Goal: Answer question/provide support: Share knowledge or assist other users

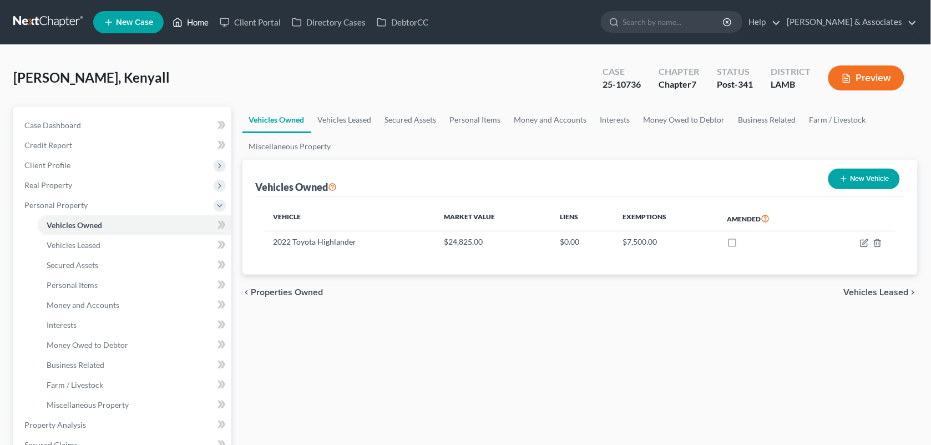
click at [194, 24] on link "Home" at bounding box center [190, 22] width 47 height 20
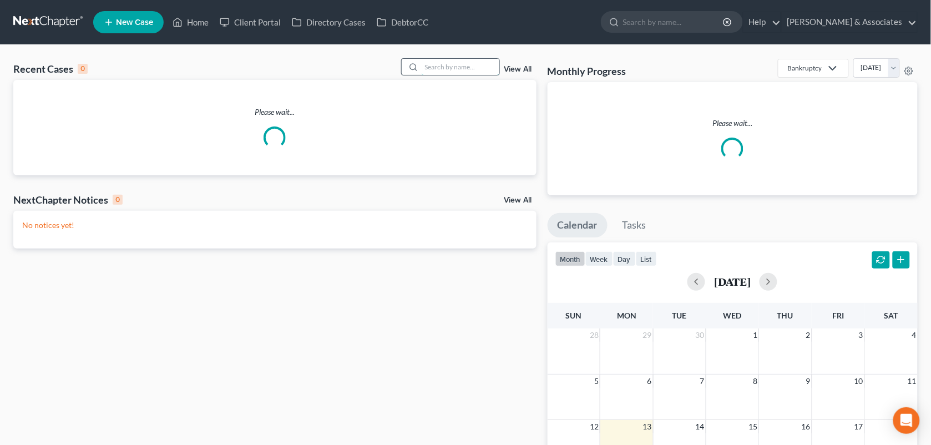
click at [435, 68] on input "search" at bounding box center [461, 67] width 78 height 16
type input "[PERSON_NAME]"
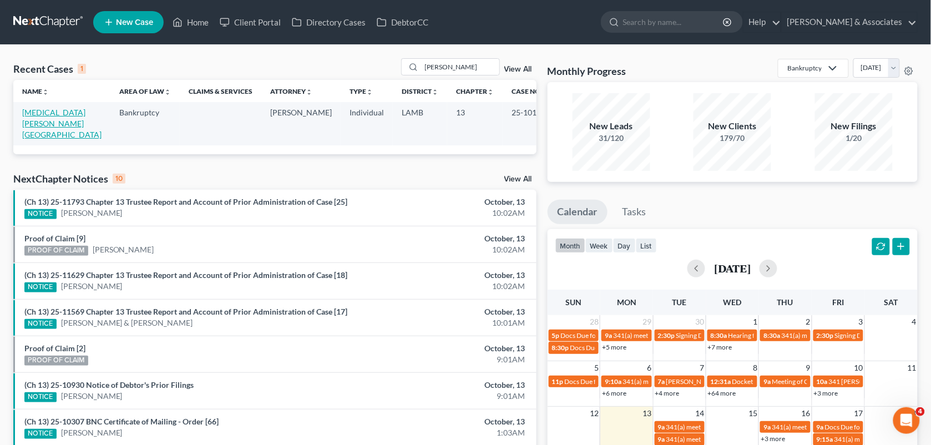
click at [64, 114] on link "[MEDICAL_DATA][PERSON_NAME][GEOGRAPHIC_DATA]" at bounding box center [61, 124] width 79 height 32
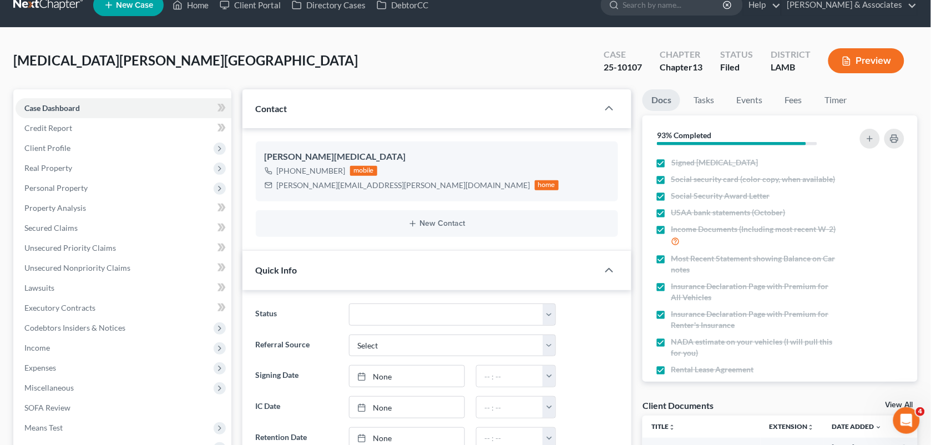
scroll to position [9, 0]
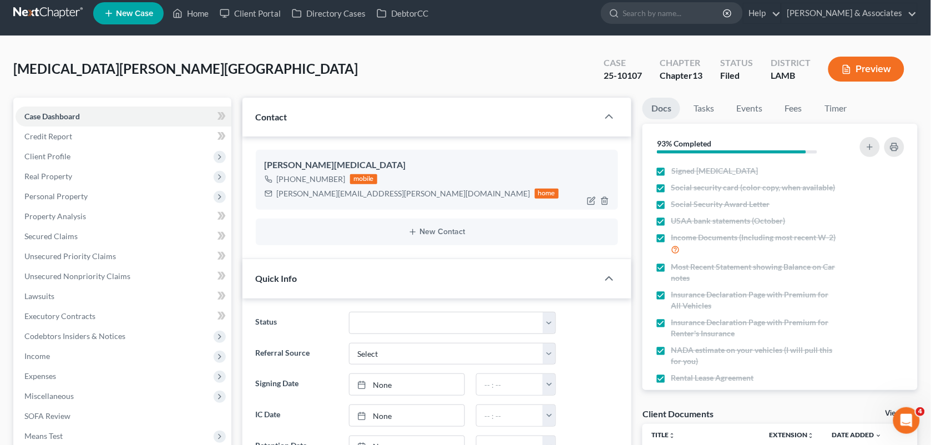
drag, startPoint x: 342, startPoint y: 175, endPoint x: 287, endPoint y: 176, distance: 54.4
click at [287, 176] on div "[PHONE_NUMBER] mobile" at bounding box center [412, 179] width 295 height 14
copy div "[PHONE_NUMBER]"
click at [400, 81] on div "[MEDICAL_DATA][PERSON_NAME] Upgraded Case 25-10107 Chapter Chapter 13 Status Fi…" at bounding box center [465, 73] width 904 height 48
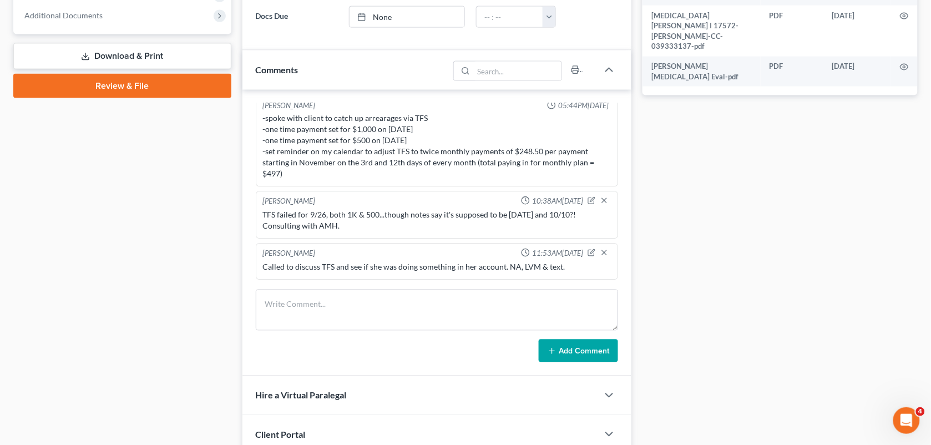
scroll to position [485, 0]
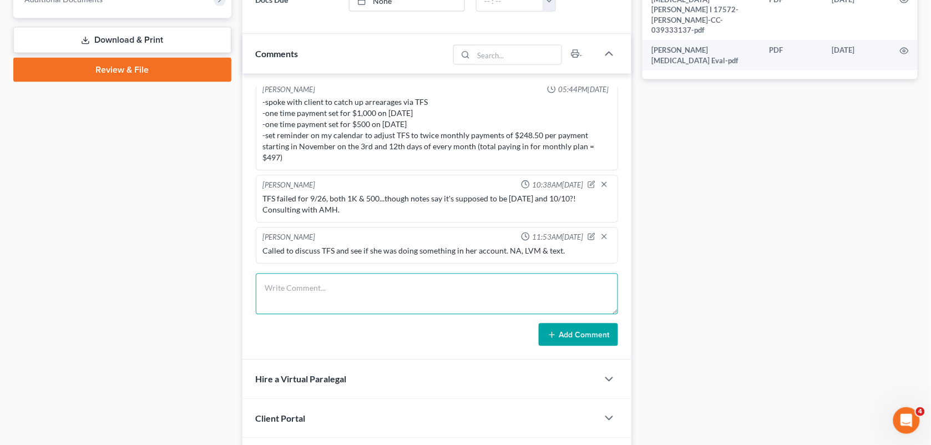
click at [489, 294] on textarea at bounding box center [437, 293] width 363 height 41
type textarea "Called to discuss TFS with her: NA, LVM & text."
drag, startPoint x: 433, startPoint y: 290, endPoint x: 368, endPoint y: 290, distance: 65.4
click at [368, 290] on textarea "Called to discuss TFS with her: NA, LVM & text." at bounding box center [437, 293] width 363 height 41
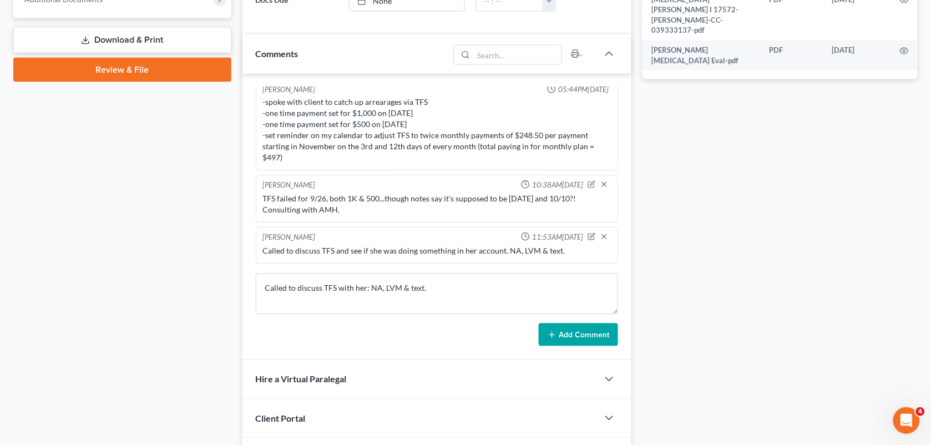
click at [567, 333] on button "Add Comment" at bounding box center [578, 334] width 79 height 23
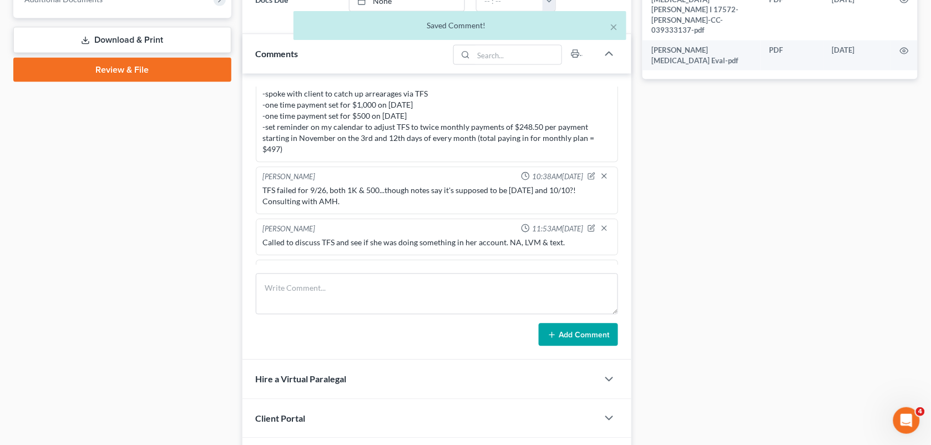
scroll to position [2243, 0]
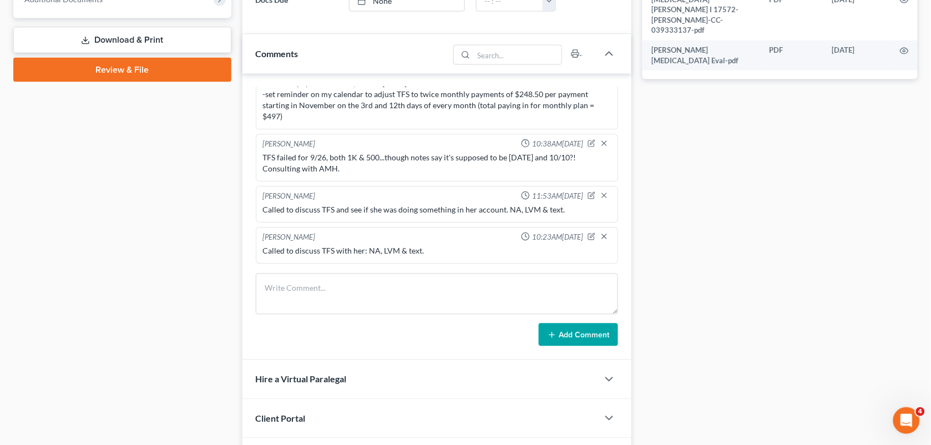
click at [730, 114] on div "Docs Tasks Events Fees Timer 93% Completed Nothing here yet! Signed [MEDICAL_DA…" at bounding box center [780, 68] width 286 height 895
drag, startPoint x: 925, startPoint y: 65, endPoint x: 680, endPoint y: 145, distance: 257.7
click at [680, 145] on div "Docs Tasks Events Fees Timer 93% Completed Nothing here yet! Signed [MEDICAL_DA…" at bounding box center [780, 68] width 286 height 895
drag, startPoint x: 941, startPoint y: 114, endPoint x: 782, endPoint y: 87, distance: 160.8
click at [782, 87] on div "Docs Tasks Events Fees Timer 93% Completed Nothing here yet! Signed [MEDICAL_DA…" at bounding box center [780, 68] width 286 height 895
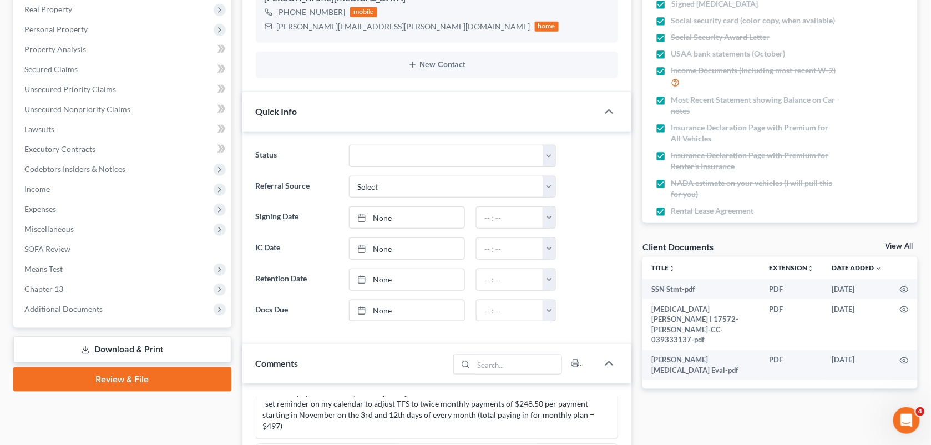
scroll to position [0, 0]
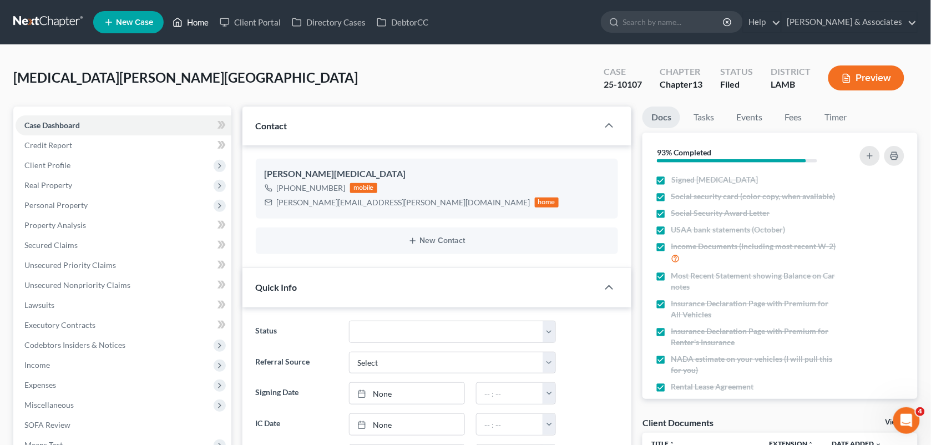
click at [196, 29] on link "Home" at bounding box center [190, 22] width 47 height 20
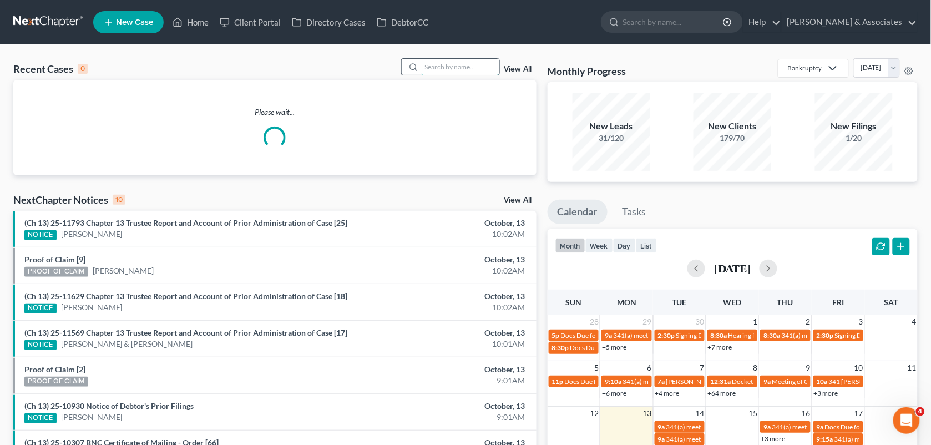
click at [433, 67] on input "search" at bounding box center [461, 67] width 78 height 16
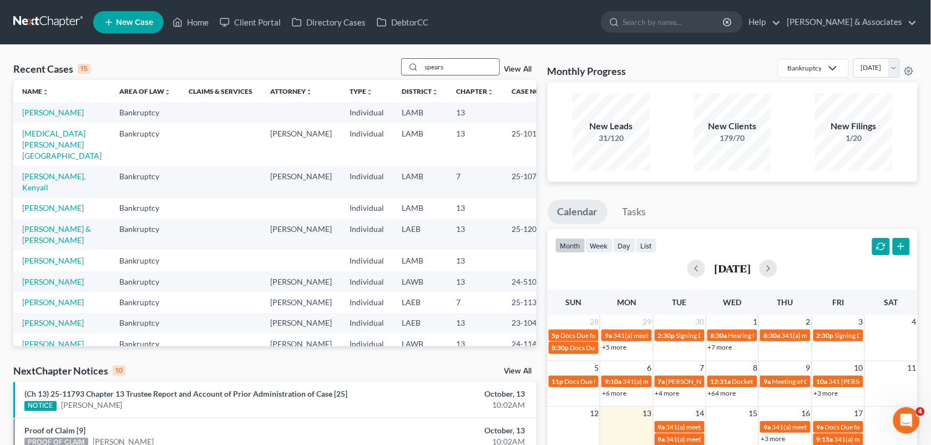
type input "spears"
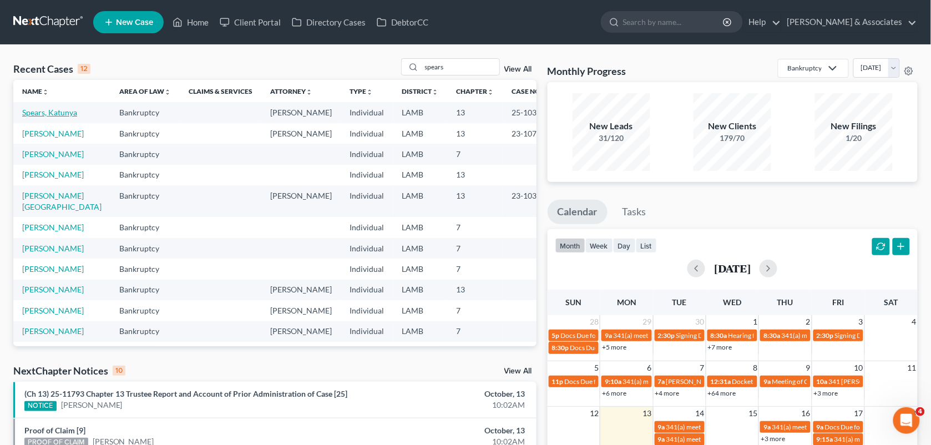
click at [43, 117] on link "Spears, Katunya" at bounding box center [49, 112] width 55 height 9
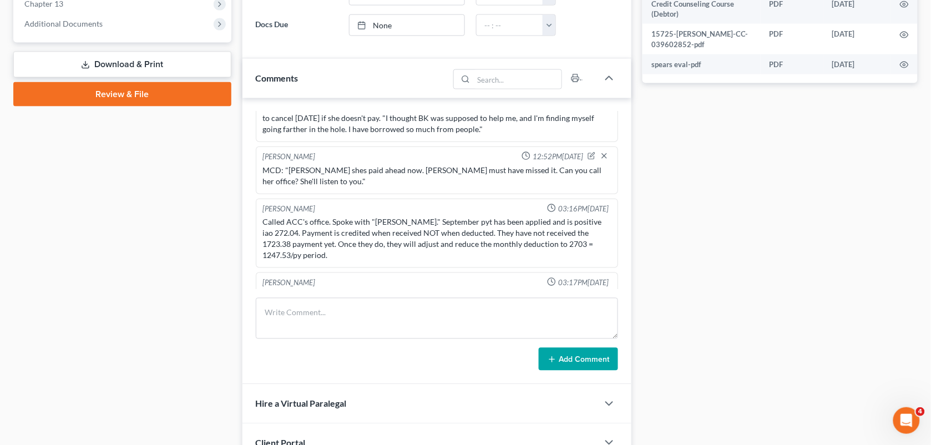
scroll to position [1631, 0]
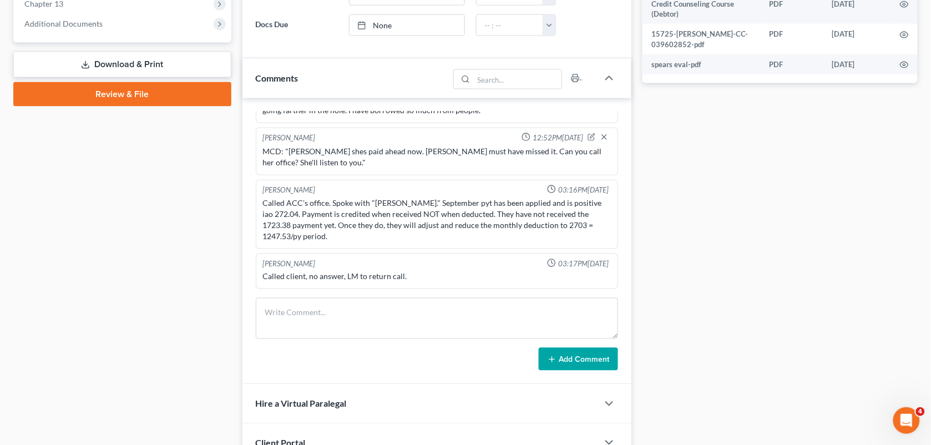
drag, startPoint x: 775, startPoint y: 171, endPoint x: 425, endPoint y: 7, distance: 386.3
click at [775, 171] on div "Docs Tasks Events Fees Timer 80% Completed Nothing here yet! Signed [MEDICAL_DA…" at bounding box center [780, 117] width 286 height 942
click at [378, 317] on textarea at bounding box center [437, 318] width 363 height 41
click at [523, 305] on textarea at bounding box center [437, 318] width 363 height 41
paste textarea "[PERSON_NAME] is on the line. I don't know whats going on but she is livid abou…"
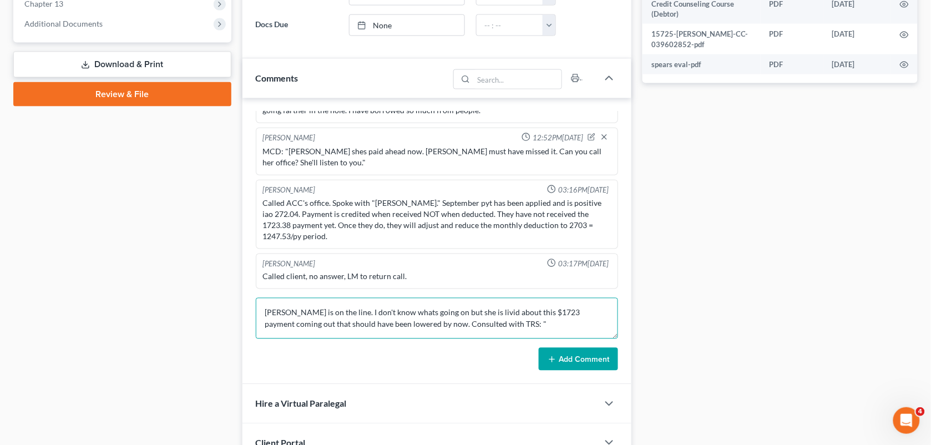
click at [522, 324] on textarea "[PERSON_NAME] is on the line. I don't know whats going on but she is livid abou…" at bounding box center [437, 318] width 363 height 41
paste textarea "I am going to have to all ACC's office. I do not know why this is not getting a…"
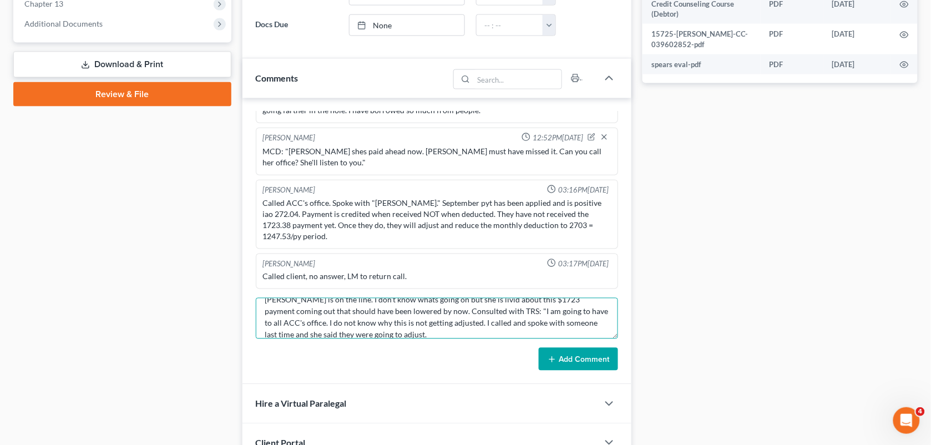
click at [544, 336] on textarea "[PERSON_NAME] is on the line. I don't know whats going on but she is livid abou…" at bounding box center [437, 318] width 363 height 41
type textarea "[PERSON_NAME] is on the line. I don't know whats going on but she is livid abou…"
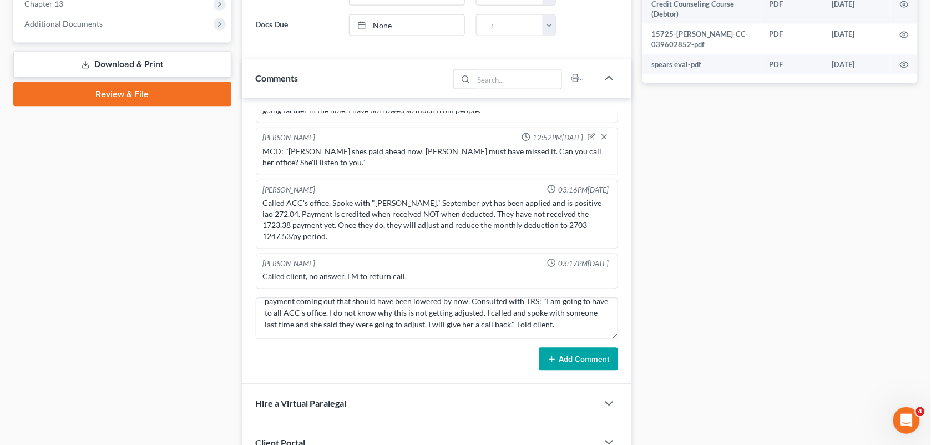
click at [567, 359] on button "Add Comment" at bounding box center [578, 359] width 79 height 23
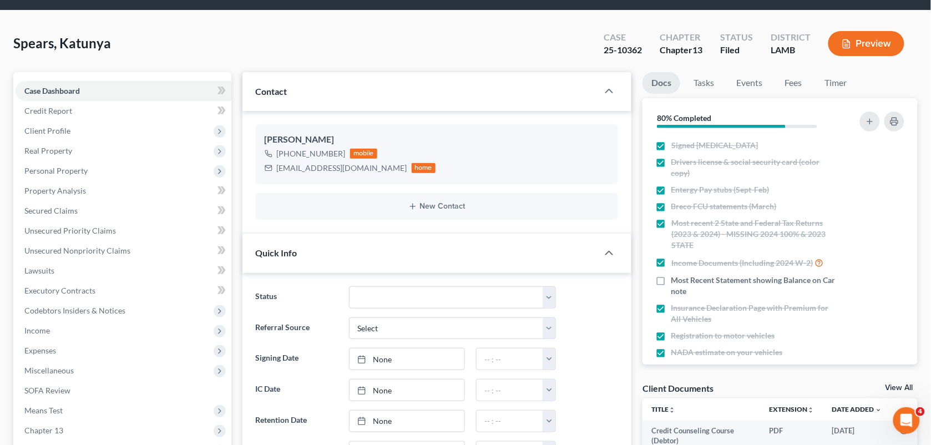
scroll to position [0, 0]
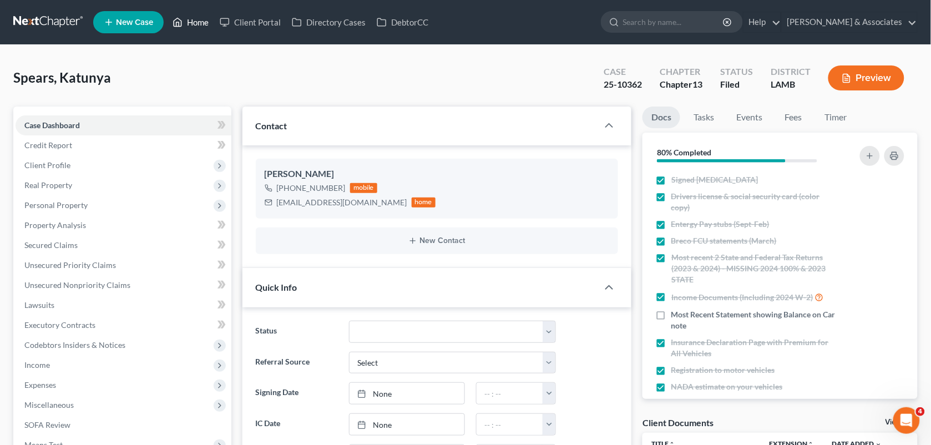
click at [189, 25] on link "Home" at bounding box center [190, 22] width 47 height 20
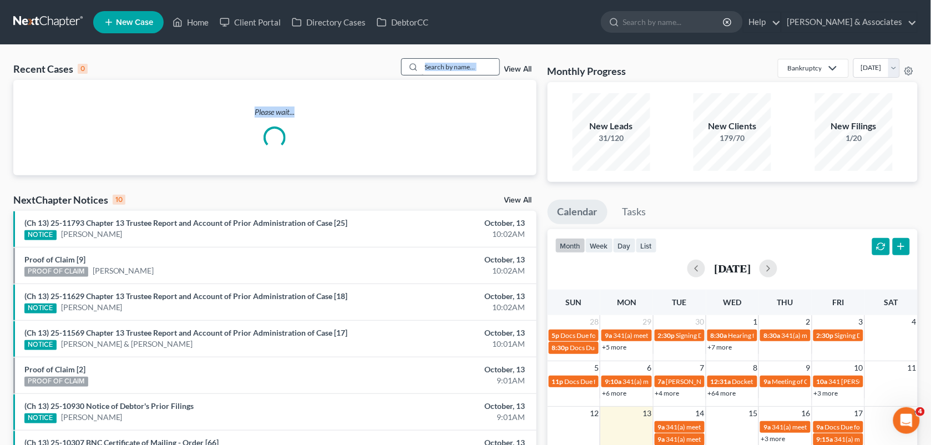
drag, startPoint x: 436, startPoint y: 79, endPoint x: 435, endPoint y: 67, distance: 12.2
click at [435, 67] on div "Recent Cases 0 View All Please wait..." at bounding box center [274, 116] width 523 height 117
click at [435, 67] on input "search" at bounding box center [461, 67] width 78 height 16
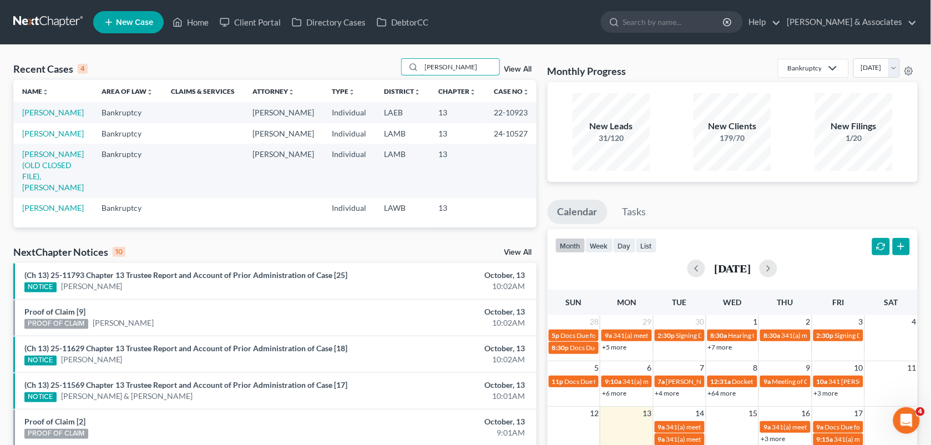
drag, startPoint x: 456, startPoint y: 71, endPoint x: 390, endPoint y: 67, distance: 66.1
click at [390, 67] on div "Recent Cases 4 [PERSON_NAME] View All" at bounding box center [274, 69] width 523 height 22
type input "[PERSON_NAME]"
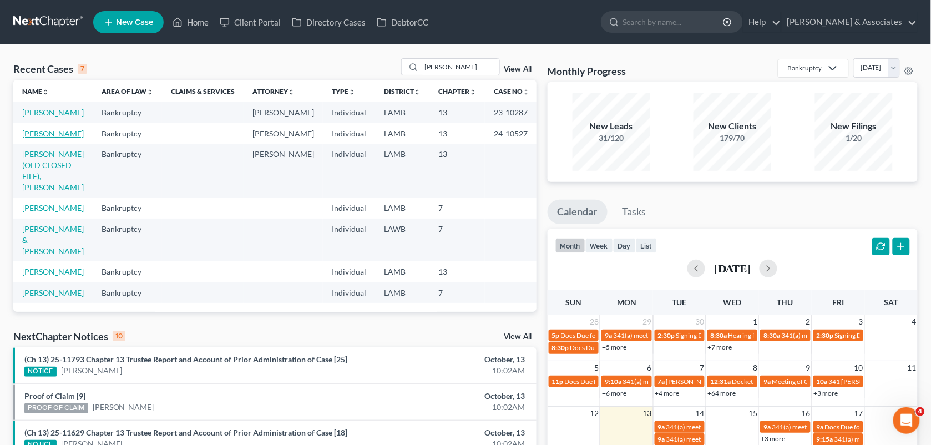
click at [58, 138] on link "[PERSON_NAME]" at bounding box center [53, 133] width 62 height 9
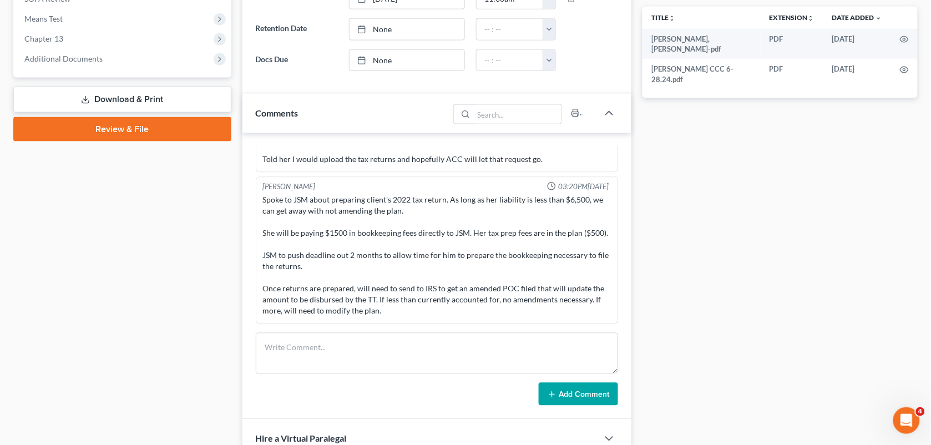
scroll to position [461, 0]
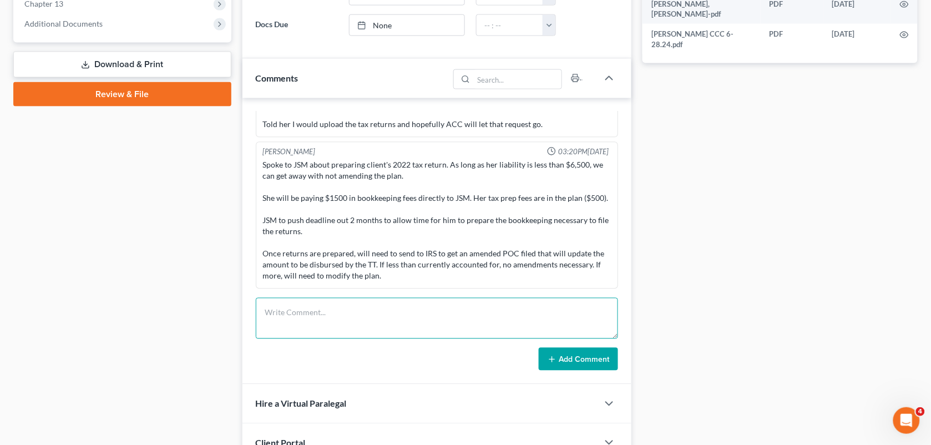
click at [538, 303] on textarea at bounding box center [437, 318] width 363 height 41
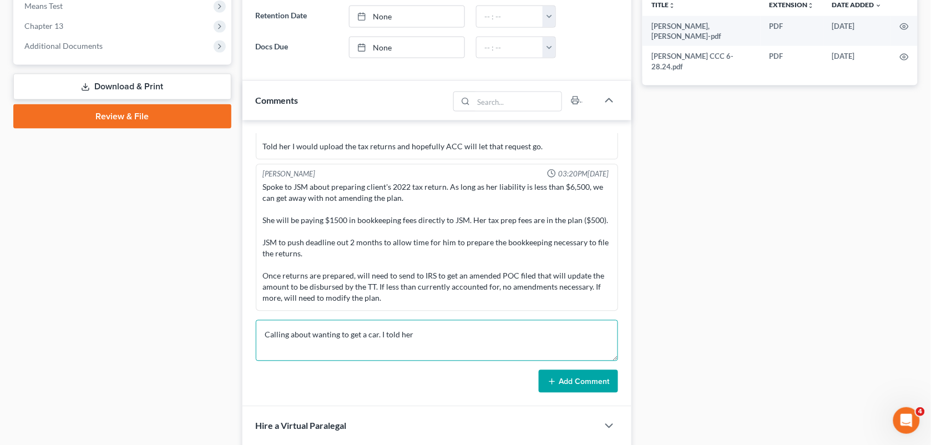
scroll to position [454, 0]
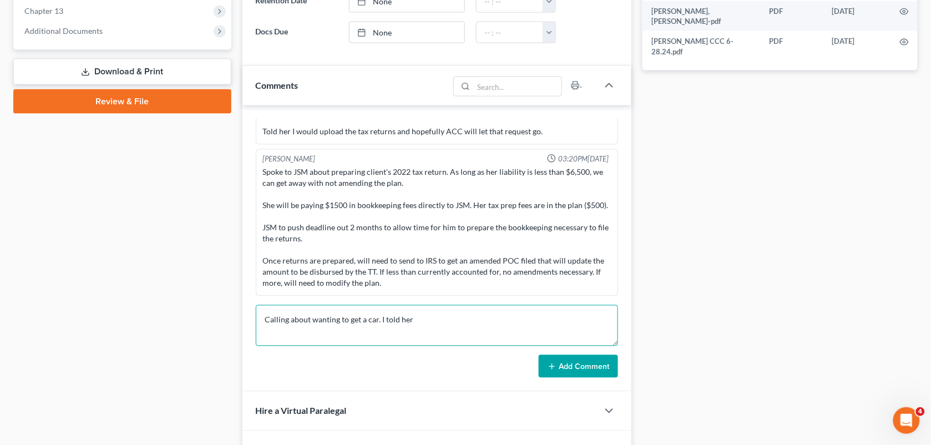
click at [483, 327] on textarea "Calling about wanting to get a car. I told her" at bounding box center [437, 325] width 363 height 41
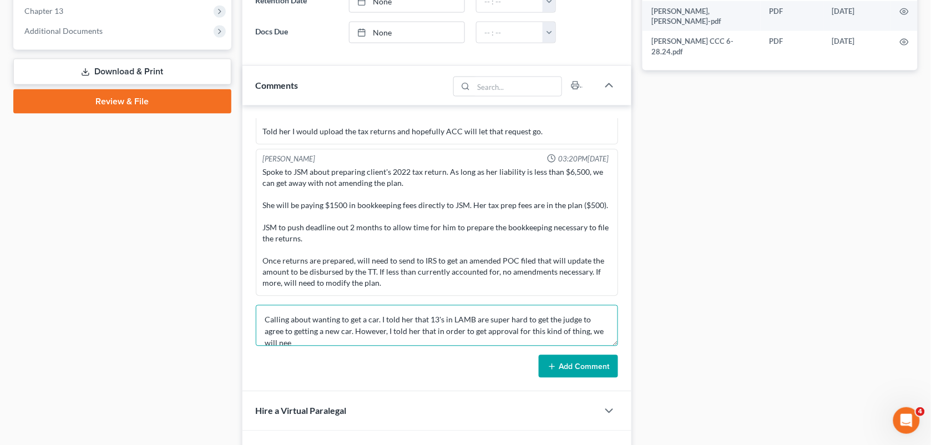
scroll to position [2, 0]
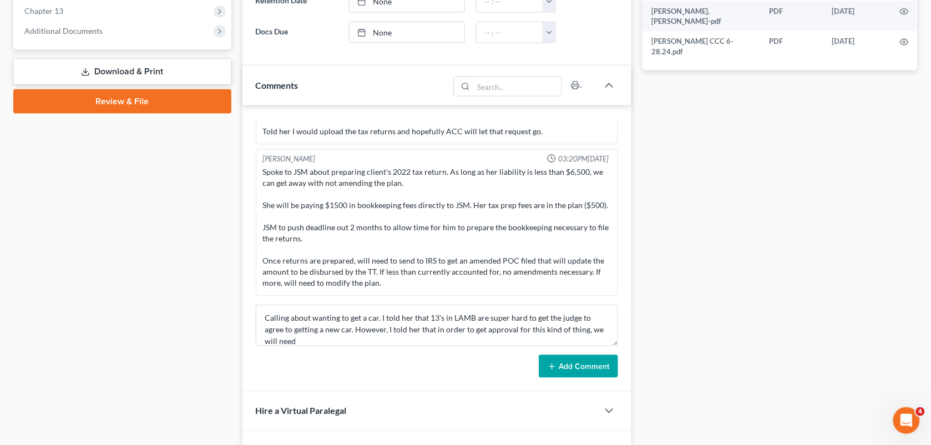
drag, startPoint x: 160, startPoint y: 227, endPoint x: 295, endPoint y: 356, distance: 186.7
click at [160, 227] on div "Case Dashboard Payments Invoices Payments Payments Credit Report Client Profile" at bounding box center [122, 225] width 229 height 1144
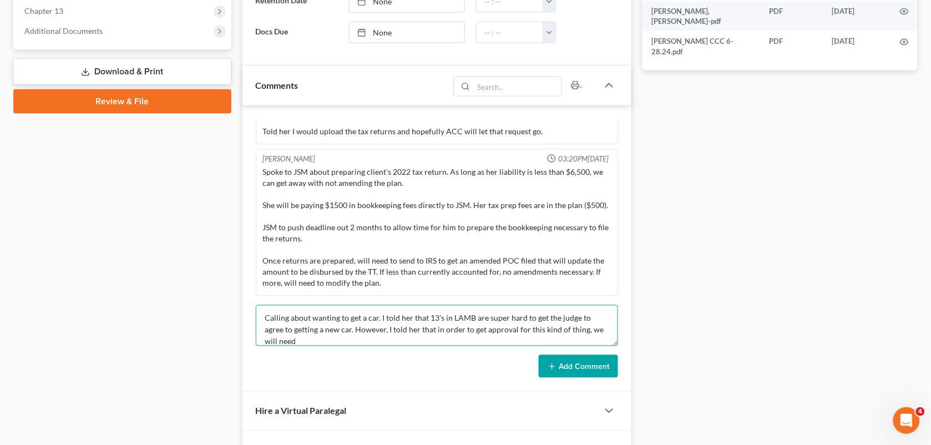
click at [326, 343] on textarea "Calling about wanting to get a car. I told her that 13's in LAMB are super hard…" at bounding box center [437, 325] width 363 height 41
click at [471, 331] on textarea "Calling about wanting to get a car. I told her that 13's in LAMB are super hard…" at bounding box center [437, 325] width 363 height 41
click at [364, 342] on textarea "Calling about wanting to get a car. I told her that 13's in LAMB are super hard…" at bounding box center [437, 325] width 363 height 41
click at [573, 339] on textarea "Calling about wanting to get a car. I told her that 13's in LAMB are super hard…" at bounding box center [437, 325] width 363 height 41
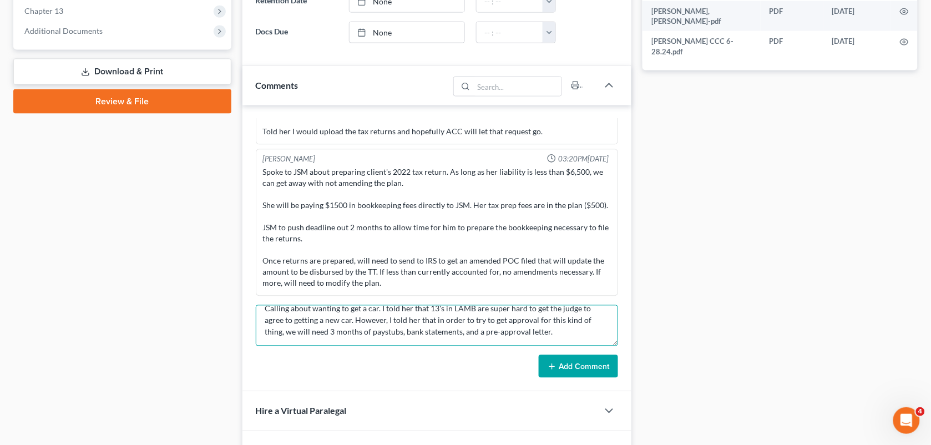
drag, startPoint x: 573, startPoint y: 339, endPoint x: 477, endPoint y: 341, distance: 96.0
click at [477, 341] on textarea "Calling about wanting to get a car. I told her that 13's in LAMB are super hard…" at bounding box center [437, 325] width 363 height 41
click at [376, 311] on textarea "Calling about wanting to get a car. I told her that 13's in LAMB are super hard…" at bounding box center [437, 325] width 363 height 41
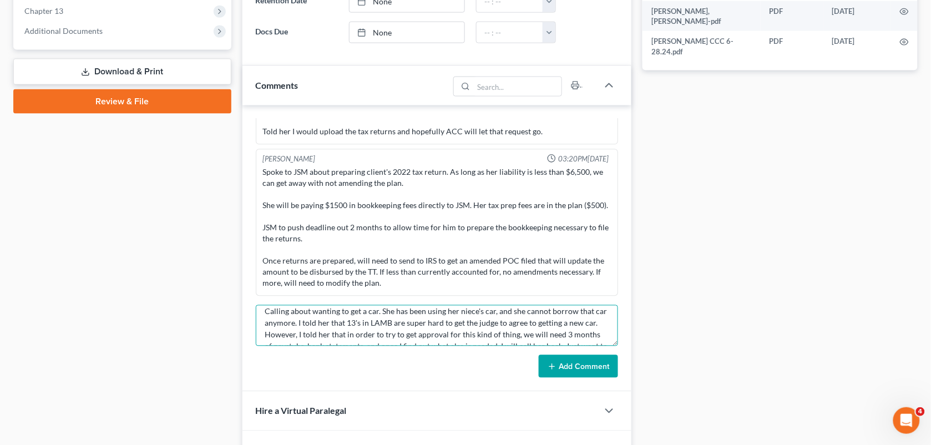
click at [279, 337] on textarea "Calling about wanting to get a car. She has been using her niece's car, and she…" at bounding box center [437, 325] width 363 height 41
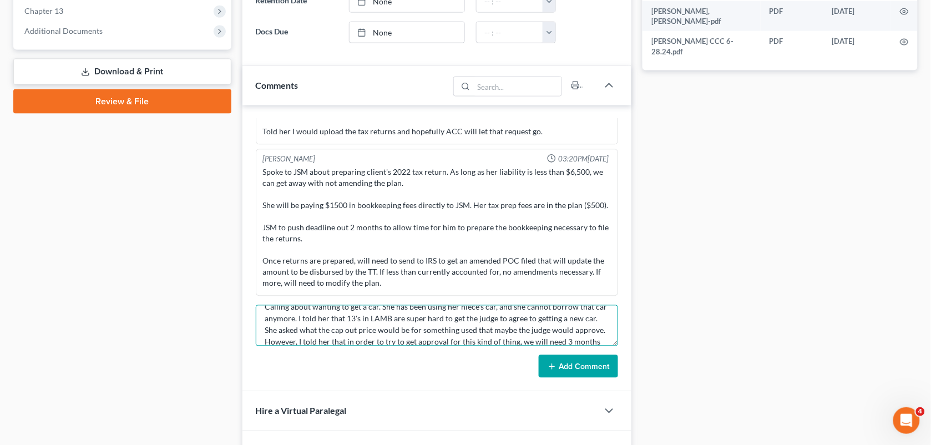
type textarea "Calling about wanting to get a car. She has been using her niece's car, and she…"
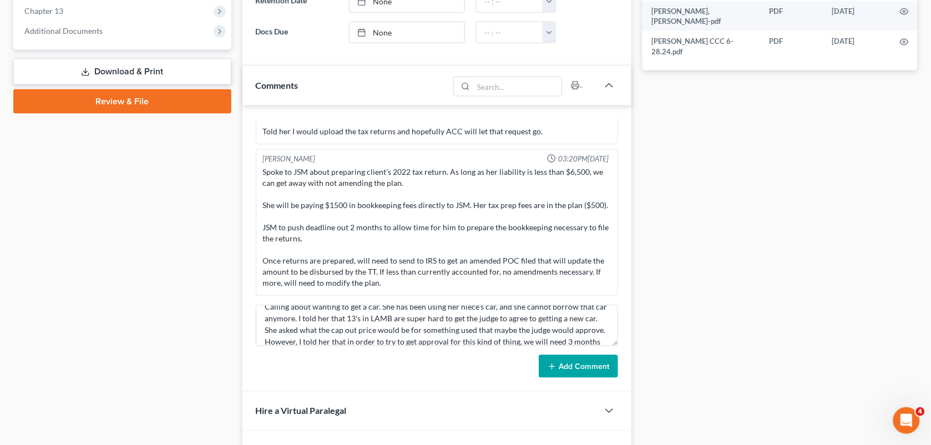
click at [570, 358] on button "Add Comment" at bounding box center [578, 366] width 79 height 23
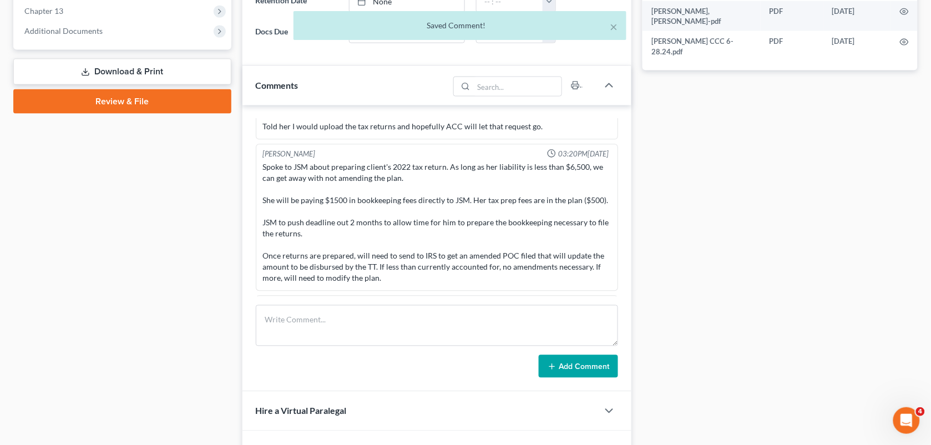
scroll to position [2100, 0]
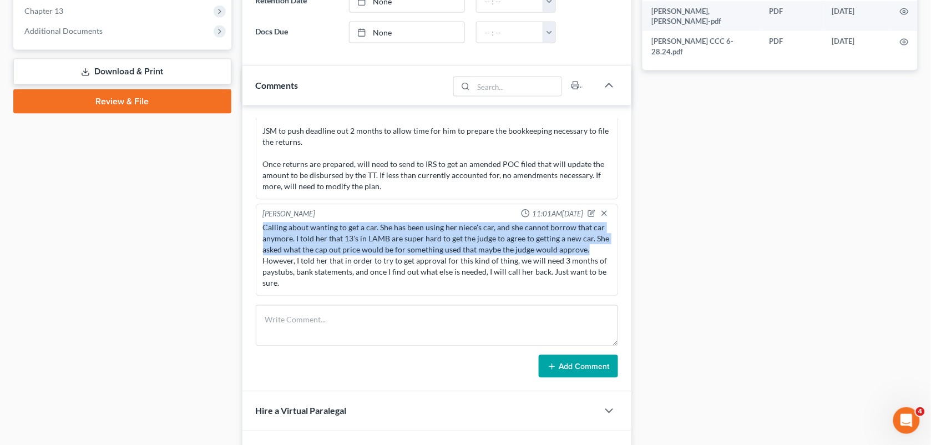
drag, startPoint x: 597, startPoint y: 253, endPoint x: 250, endPoint y: 230, distance: 347.9
click at [250, 230] on div "[PERSON_NAME] 12:31PM[DATE] Performed consult. Immediately discussed the previo…" at bounding box center [436, 248] width 389 height 287
copy div "Calling about wanting to get a car. She has been using her niece's car, and she…"
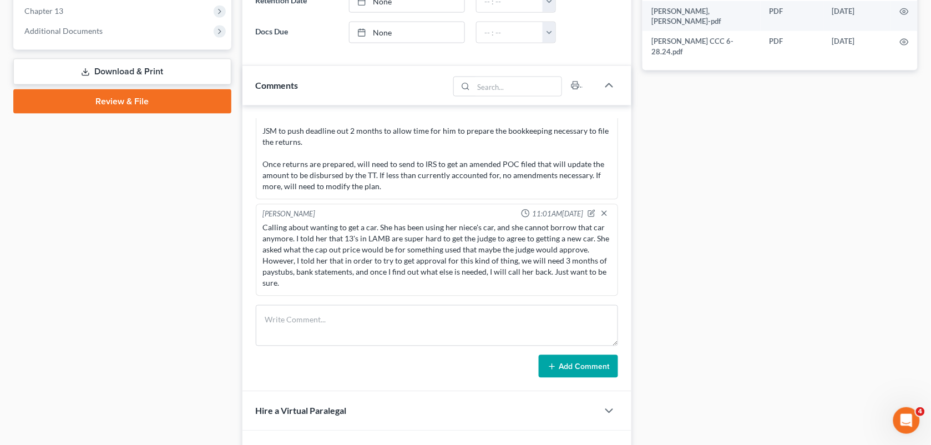
click at [703, 229] on div "Docs Tasks Events Fees Timer 88% Completed Nothing here yet! Signed [MEDICAL_DA…" at bounding box center [780, 225] width 286 height 1144
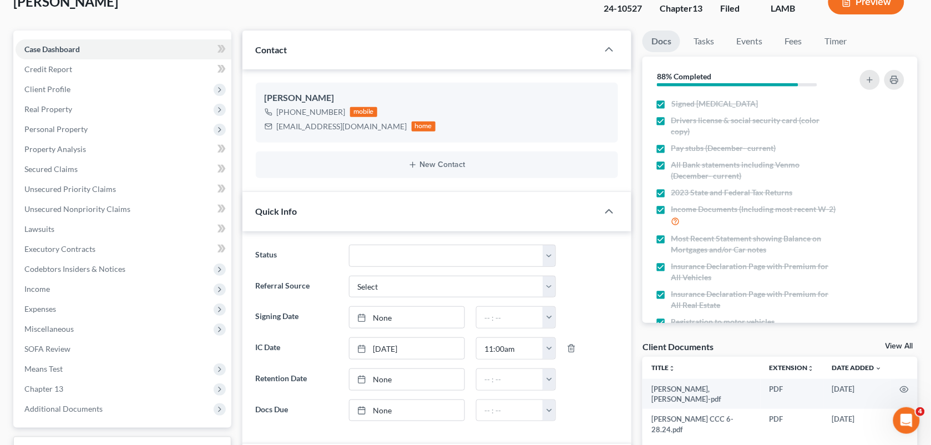
scroll to position [0, 0]
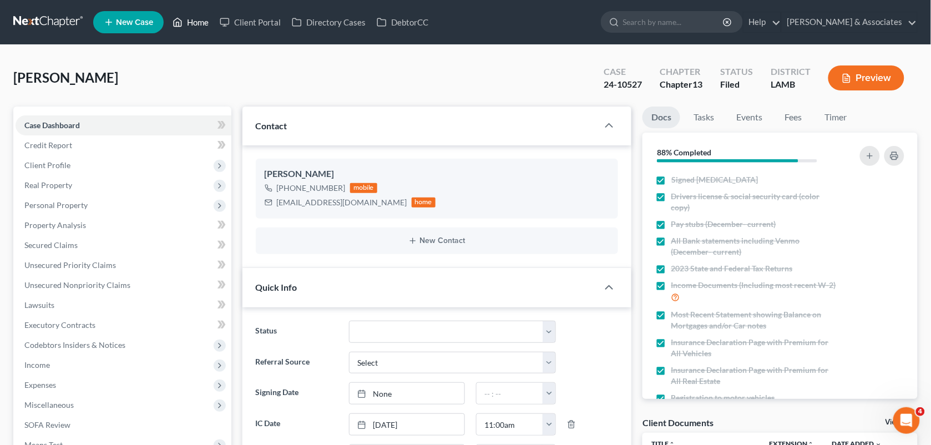
click at [184, 25] on link "Home" at bounding box center [190, 22] width 47 height 20
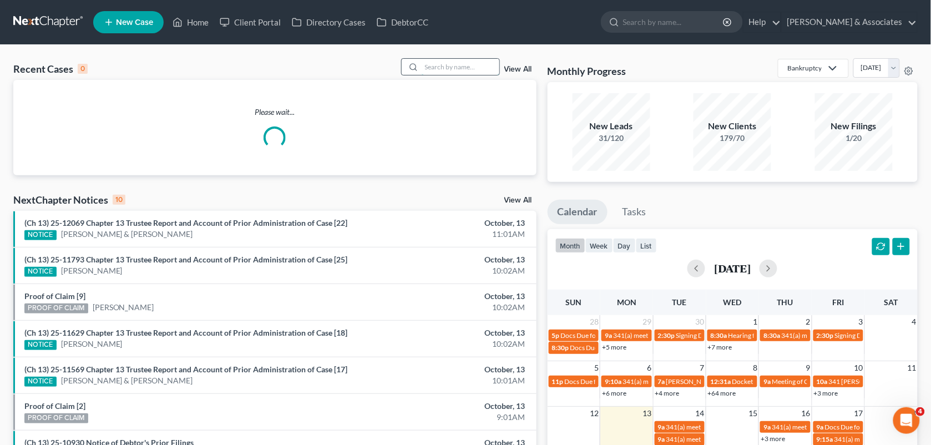
click at [443, 73] on input "search" at bounding box center [461, 67] width 78 height 16
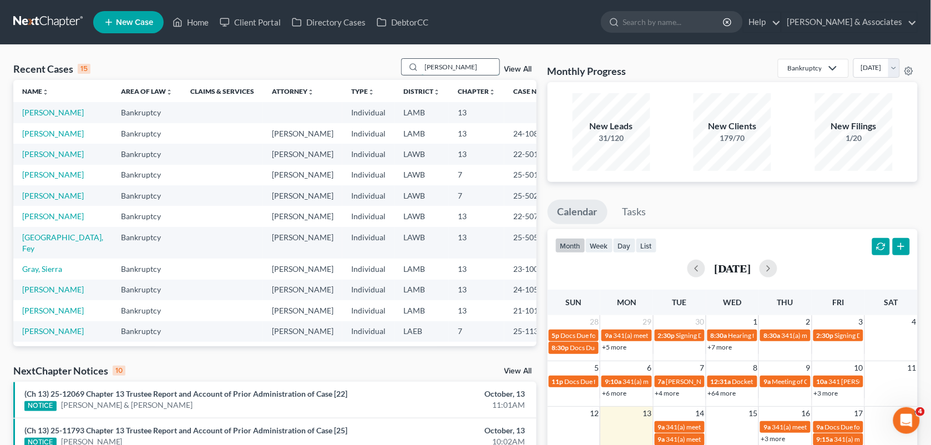
type input "[PERSON_NAME]"
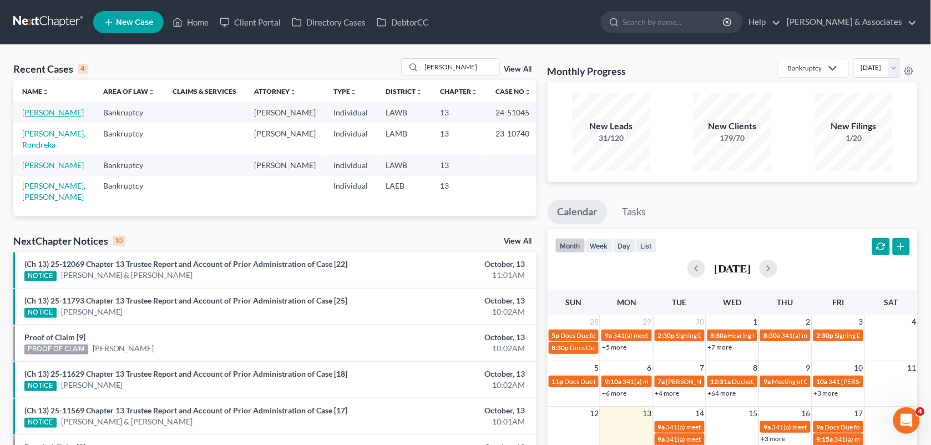
click at [61, 116] on link "[PERSON_NAME]" at bounding box center [53, 112] width 62 height 9
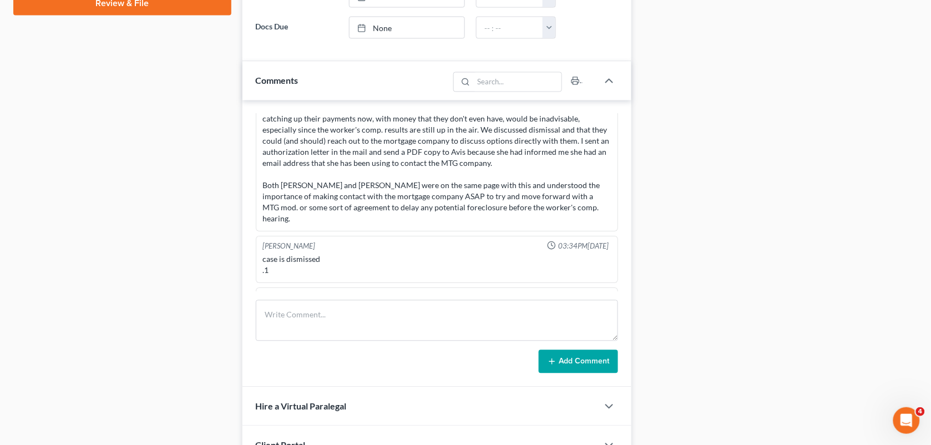
scroll to position [3567, 0]
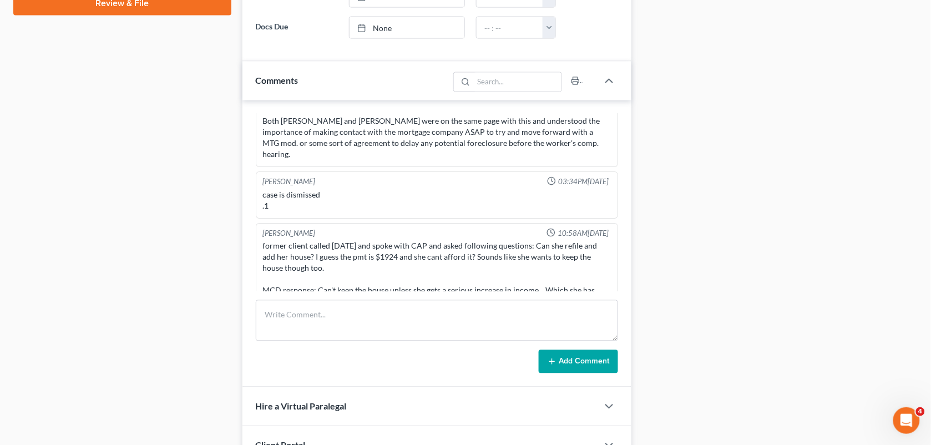
click at [663, 186] on div "Docs Tasks Events Fees Timer 100% Completed Nothing here yet! Signed [MEDICAL_D…" at bounding box center [780, 173] width 286 height 1237
click at [541, 311] on textarea at bounding box center [437, 320] width 363 height 41
paste textarea "[PERSON_NAME] on the line. Her case was dismissed last week. She says they are …"
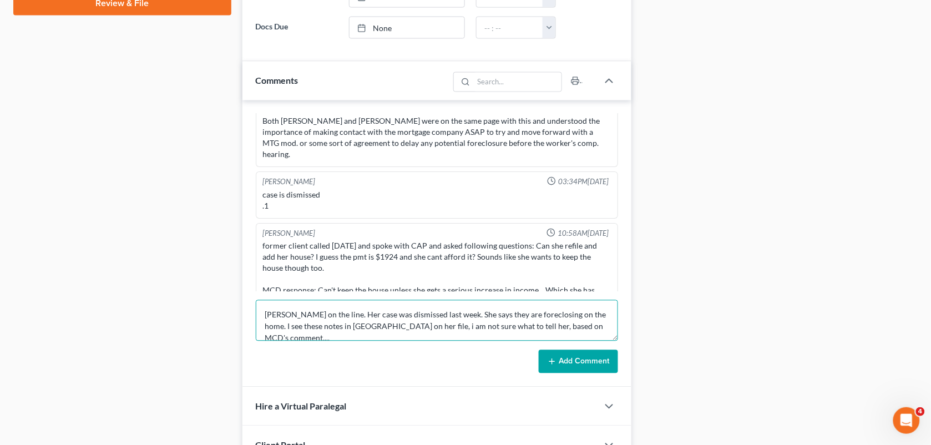
drag, startPoint x: 564, startPoint y: 327, endPoint x: 530, endPoint y: 330, distance: 33.9
click at [530, 330] on textarea "[PERSON_NAME] on the line. Her case was dismissed last week. She says they are …" at bounding box center [437, 320] width 363 height 41
type textarea "[PERSON_NAME] on the line. Her case was dismissed last week. She says they are …"
click at [573, 362] on button "Add Comment" at bounding box center [578, 361] width 79 height 23
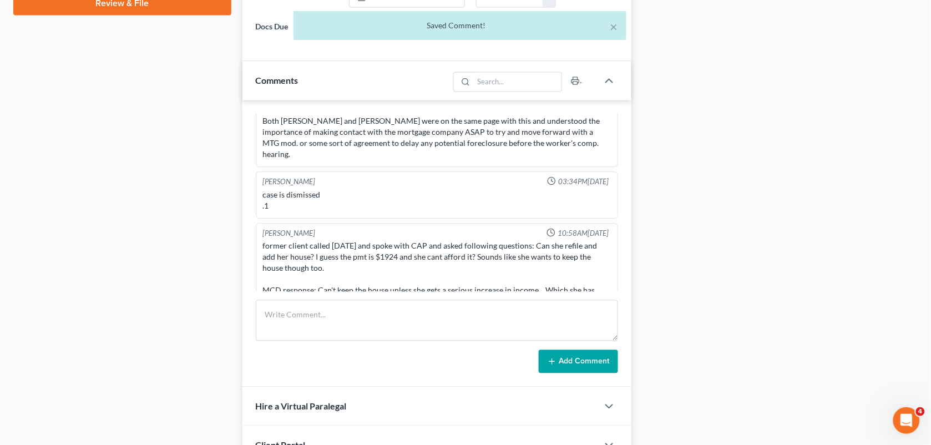
scroll to position [3620, 0]
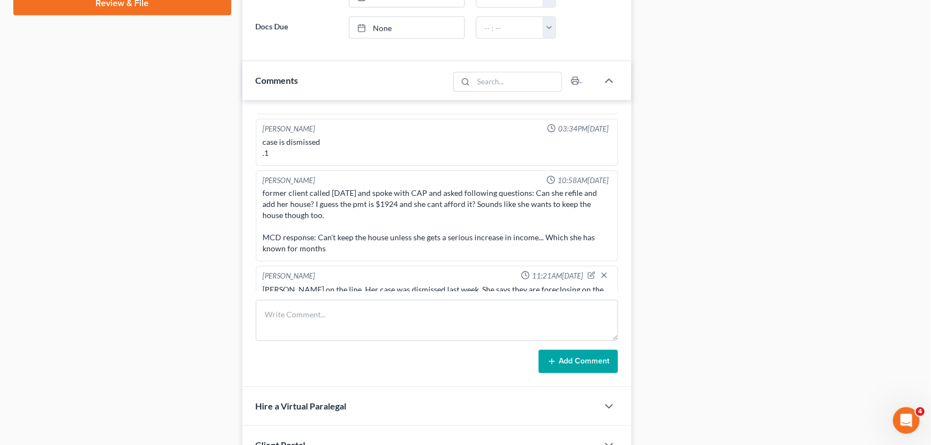
click at [694, 200] on div "Docs Tasks Events Fees Timer 100% Completed Nothing here yet! Signed [MEDICAL_D…" at bounding box center [780, 173] width 286 height 1237
click at [587, 272] on icon "button" at bounding box center [591, 276] width 8 height 8
click at [342, 297] on div "[PERSON_NAME] 10:50AM[DATE] did eval with avis and [PERSON_NAME], her husband p…" at bounding box center [436, 243] width 389 height 287
click at [337, 287] on textarea "[PERSON_NAME] on the line. Her case was dismissed last week. She says they are …" at bounding box center [437, 305] width 348 height 41
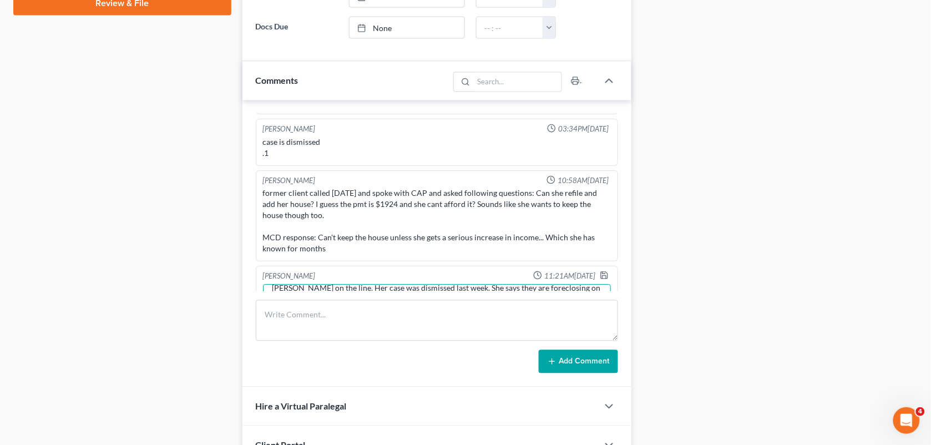
click at [337, 287] on textarea "[PERSON_NAME] on the line. Her case was dismissed last week. She says they are …" at bounding box center [437, 305] width 348 height 41
type textarea "[PERSON_NAME] on the line. Her case was dismissed last week. She says they are …"
click at [600, 270] on icon "button" at bounding box center [604, 274] width 9 height 9
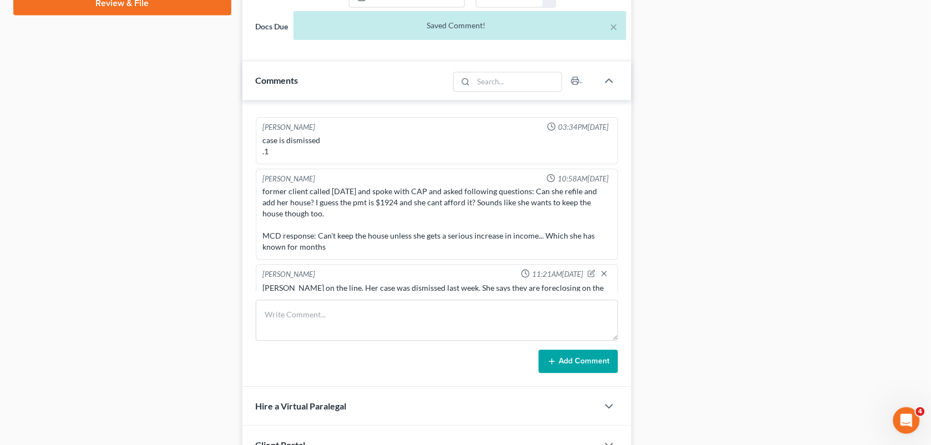
scroll to position [3631, 0]
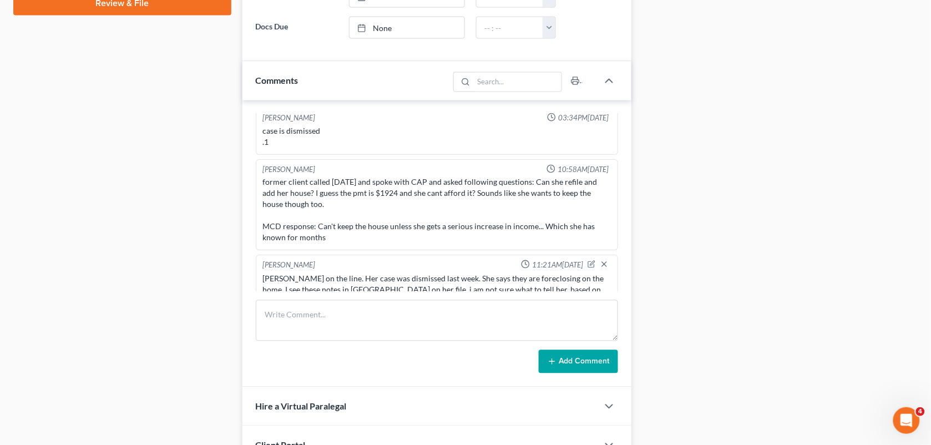
click at [930, 201] on div "[PERSON_NAME] Upgraded Case 24-51045 Chapter Chapter 13 Status Closed District …" at bounding box center [465, 153] width 931 height 1321
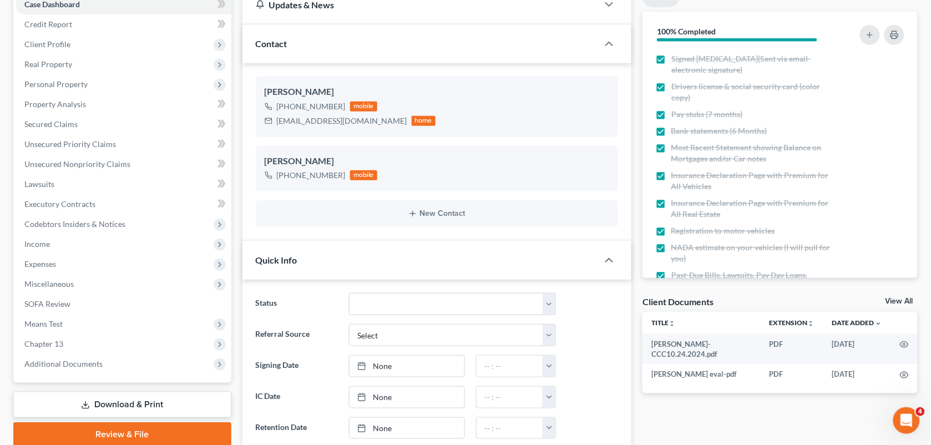
scroll to position [0, 0]
